Goal: Find specific page/section: Find specific page/section

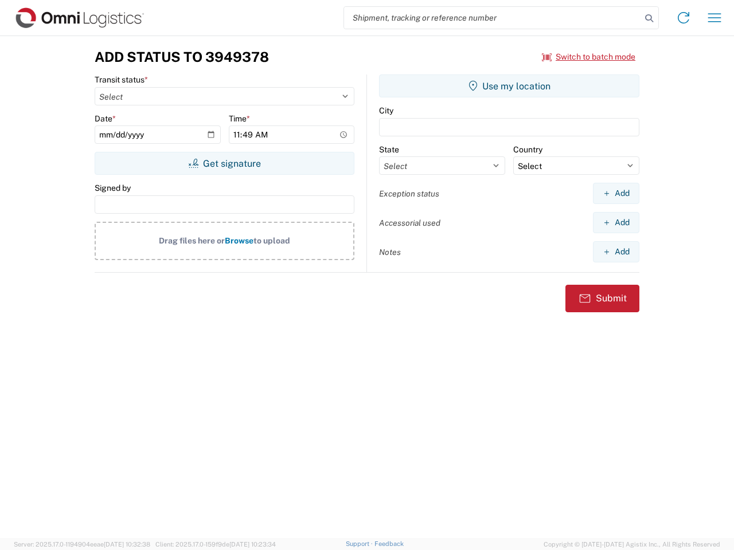
click at [492, 18] on input "search" at bounding box center [492, 18] width 297 height 22
click at [649, 18] on icon at bounding box center [649, 18] width 16 height 16
click at [683, 18] on icon at bounding box center [683, 18] width 18 height 18
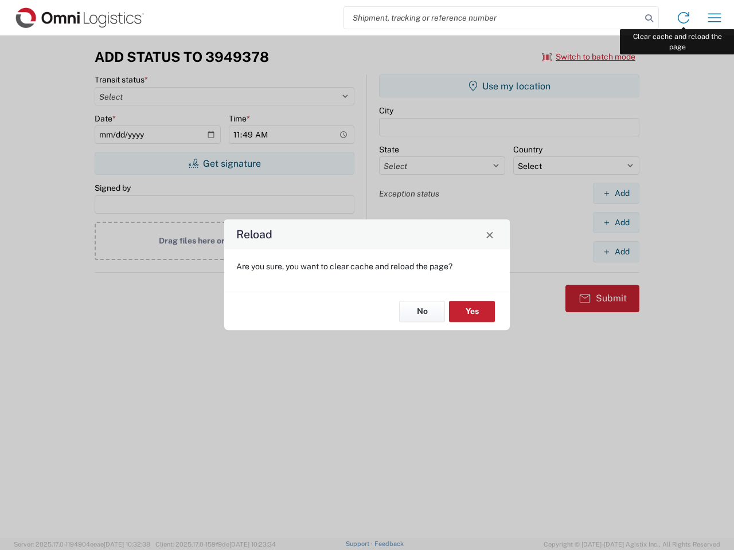
click at [714, 18] on div "Reload Are you sure, you want to clear cache and reload the page? No Yes" at bounding box center [367, 275] width 734 height 550
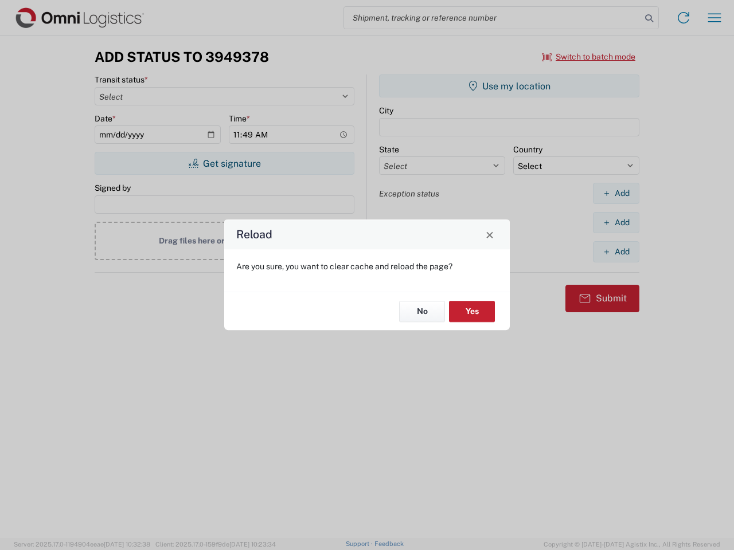
click at [589, 57] on div "Reload Are you sure, you want to clear cache and reload the page? No Yes" at bounding box center [367, 275] width 734 height 550
click at [224, 163] on div "Reload Are you sure, you want to clear cache and reload the page? No Yes" at bounding box center [367, 275] width 734 height 550
click at [509, 86] on div "Reload Are you sure, you want to clear cache and reload the page? No Yes" at bounding box center [367, 275] width 734 height 550
click at [616, 193] on div "Reload Are you sure, you want to clear cache and reload the page? No Yes" at bounding box center [367, 275] width 734 height 550
click at [616, 222] on div "Reload Are you sure, you want to clear cache and reload the page? No Yes" at bounding box center [367, 275] width 734 height 550
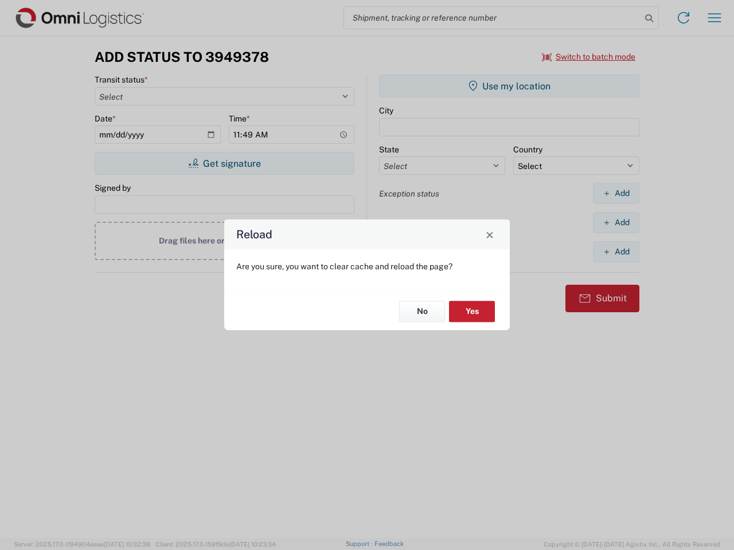
click at [616, 252] on div "Reload Are you sure, you want to clear cache and reload the page? No Yes" at bounding box center [367, 275] width 734 height 550
